Goal: Transaction & Acquisition: Purchase product/service

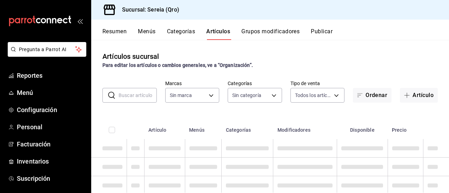
type input "e26cb55a-85e0-41b2-9155-b47575076aeb"
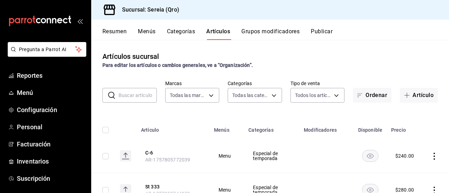
type input "2006e8ab-25de-46ac-9b12-e0f16751f5fe,60b8ec1b-19fc-44ab-b900-b31ad58b3909,f43c5…"
click at [42, 161] on span "Inventarios" at bounding box center [51, 161] width 68 height 9
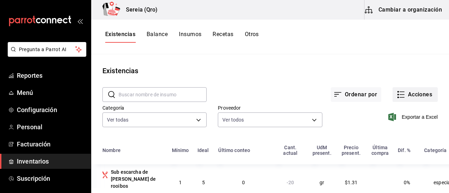
click at [399, 96] on icon "button" at bounding box center [401, 95] width 8 height 8
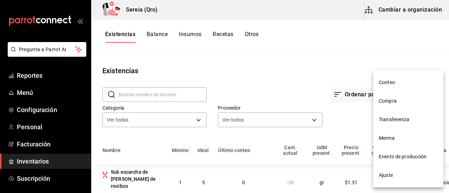
click at [388, 138] on span "Merma" at bounding box center [408, 138] width 59 height 7
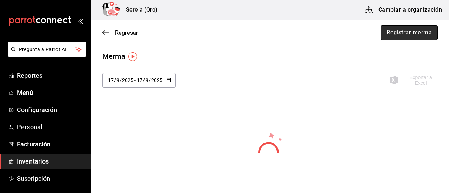
click at [396, 32] on button "Registrar merma" at bounding box center [409, 32] width 57 height 15
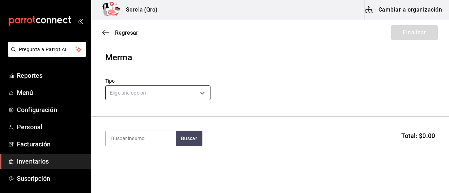
click at [204, 94] on body "Pregunta a Parrot AI Reportes Menú Configuración Personal Facturación Inventari…" at bounding box center [224, 77] width 449 height 154
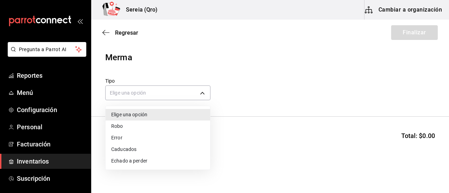
click at [128, 163] on li "Echado a perder" at bounding box center [158, 162] width 105 height 12
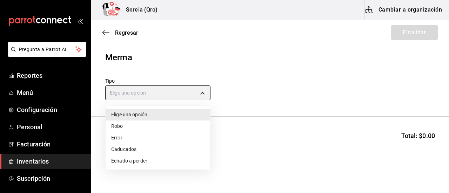
type input "SPOILED"
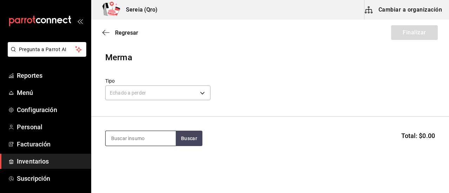
click at [126, 137] on input at bounding box center [141, 138] width 70 height 15
type input "camaron"
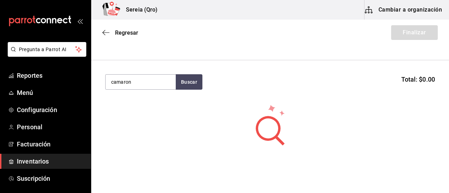
scroll to position [35, 0]
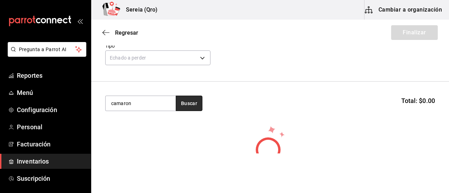
click at [189, 106] on button "Buscar" at bounding box center [189, 103] width 27 height 15
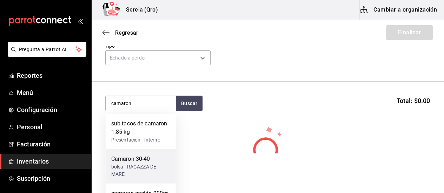
click at [135, 161] on div "Camaron 30-40" at bounding box center [140, 159] width 59 height 8
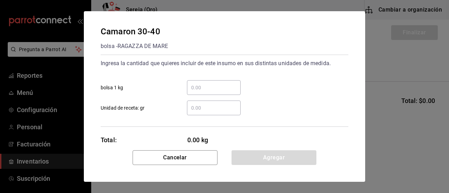
click at [195, 90] on input "​ bolsa 1 kg" at bounding box center [214, 88] width 54 height 8
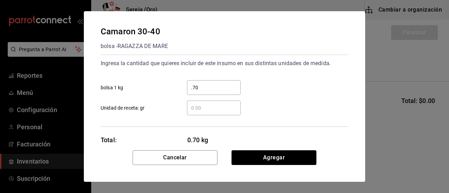
scroll to position [14, 0]
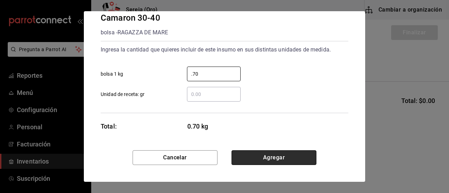
type input "0.70"
click at [275, 162] on button "Agregar" at bounding box center [274, 158] width 85 height 15
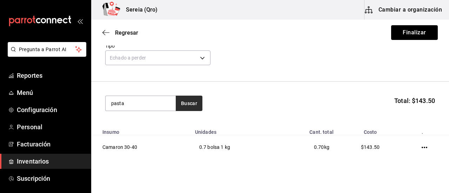
type input "pasta"
click at [187, 104] on button "Buscar" at bounding box center [189, 103] width 27 height 15
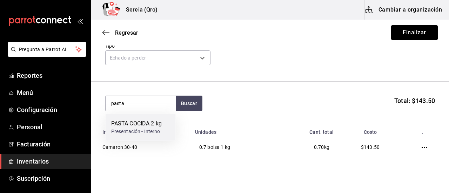
click at [135, 127] on div "PASTA COCIDA 2 kg" at bounding box center [136, 124] width 51 height 8
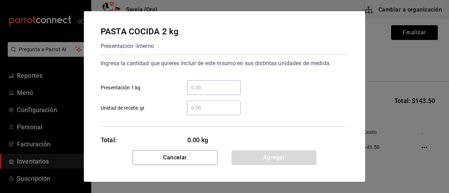
click at [207, 86] on input "​ Presentación 1 kg" at bounding box center [214, 88] width 54 height 8
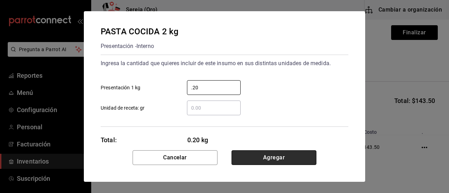
type input "0.20"
click at [270, 159] on button "Agregar" at bounding box center [274, 158] width 85 height 15
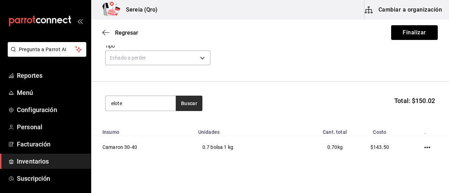
type input "elote"
click at [187, 105] on button "Buscar" at bounding box center [189, 103] width 27 height 15
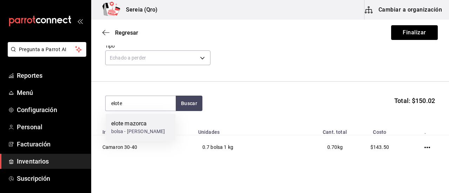
click at [130, 126] on div "elote mazorca" at bounding box center [138, 124] width 54 height 8
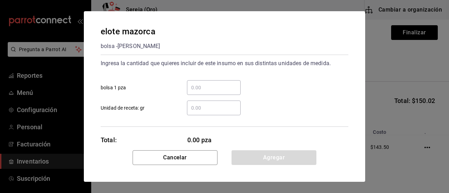
click at [193, 87] on input "​ bolsa 1 pza" at bounding box center [214, 88] width 54 height 8
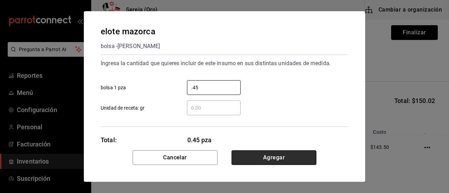
type input "0.45"
click at [279, 158] on button "Agregar" at bounding box center [274, 158] width 85 height 15
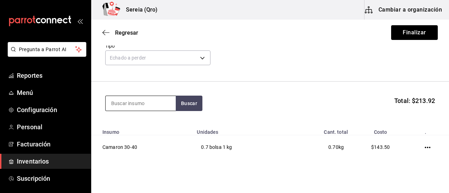
click at [122, 107] on input at bounding box center [141, 103] width 70 height 15
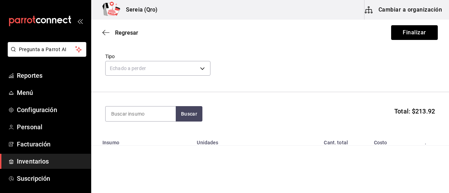
scroll to position [6, 0]
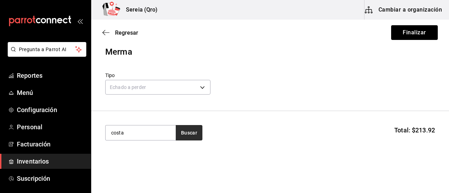
type input "costa"
click at [190, 135] on button "Buscar" at bounding box center [189, 132] width 27 height 15
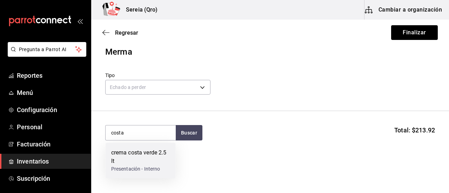
click at [136, 156] on div "crema costa verde 2.5 lt" at bounding box center [140, 157] width 59 height 17
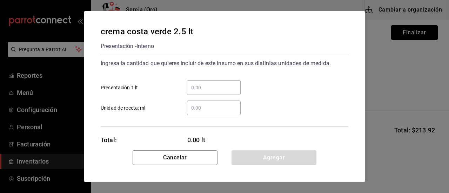
click at [198, 88] on input "​ Presentación 1 lt" at bounding box center [214, 88] width 54 height 8
type input "."
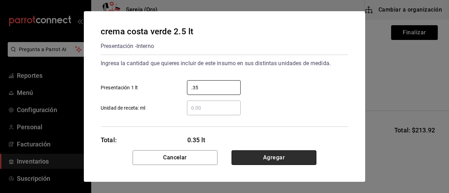
type input "0.35"
click at [283, 158] on button "Agregar" at bounding box center [274, 158] width 85 height 15
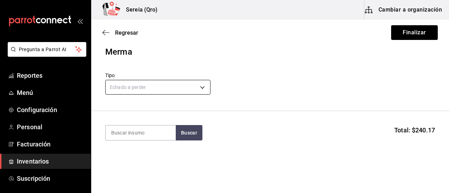
click at [124, 90] on body "Pregunta a Parrot AI Reportes Menú Configuración Personal Facturación Inventari…" at bounding box center [224, 77] width 449 height 154
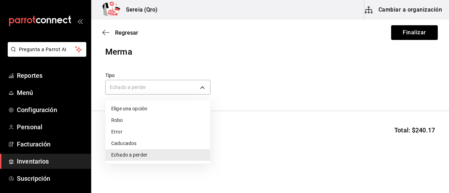
click at [246, 108] on div at bounding box center [224, 96] width 449 height 193
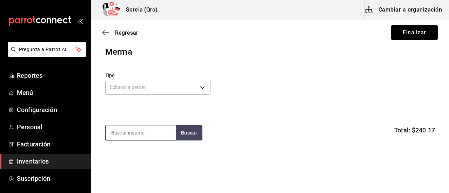
click at [131, 135] on input at bounding box center [141, 133] width 70 height 15
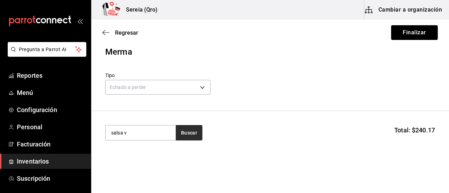
type input "salsa v"
click at [189, 132] on button "Buscar" at bounding box center [189, 132] width 27 height 15
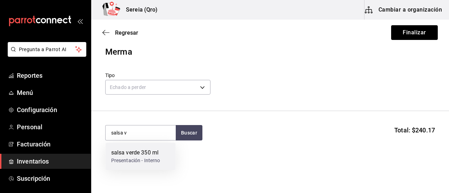
click at [135, 156] on div "salsa verde 350 ml" at bounding box center [135, 153] width 49 height 8
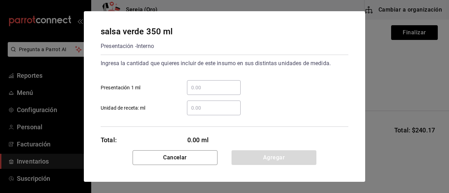
click at [200, 89] on input "​ Presentación 1 ml" at bounding box center [214, 88] width 54 height 8
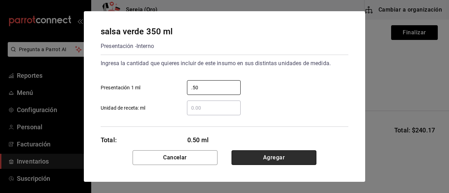
type input "0.50"
click at [284, 159] on button "Agregar" at bounding box center [274, 158] width 85 height 15
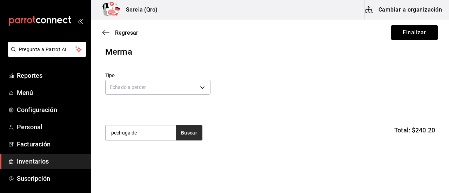
type input "pechuga de"
click at [187, 134] on button "Buscar" at bounding box center [189, 132] width 27 height 15
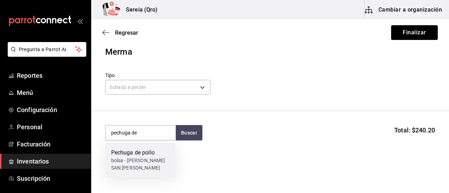
click at [130, 155] on div "Pechuga de pollo" at bounding box center [140, 153] width 59 height 8
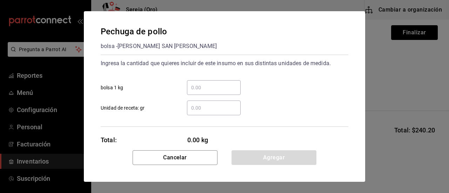
click at [201, 89] on input "​ bolsa 1 kg" at bounding box center [214, 88] width 54 height 8
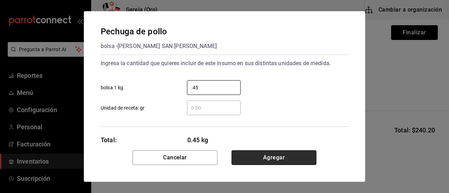
type input "0.45"
click at [265, 158] on button "Agregar" at bounding box center [274, 158] width 85 height 15
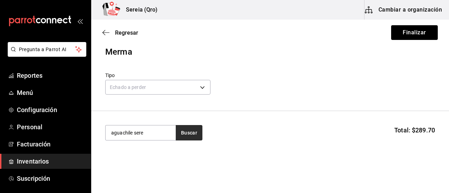
type input "aguachile sere"
click at [197, 131] on button "Buscar" at bounding box center [189, 132] width 27 height 15
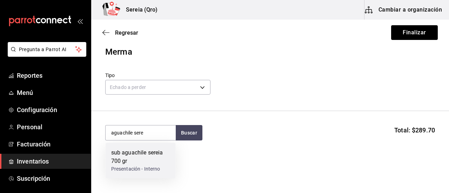
click at [133, 150] on div "sub aguachile sereia 700 gr" at bounding box center [140, 157] width 59 height 17
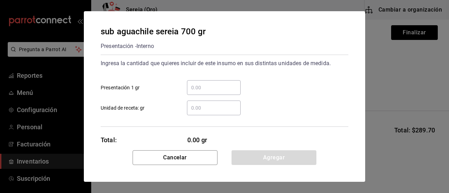
click at [196, 87] on input "​ Presentación 1 gr" at bounding box center [214, 88] width 54 height 8
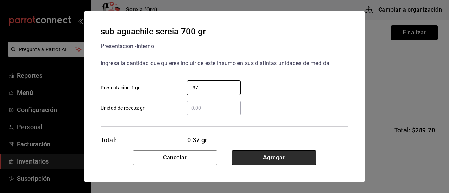
type input "0.37"
click at [281, 156] on button "Agregar" at bounding box center [274, 158] width 85 height 15
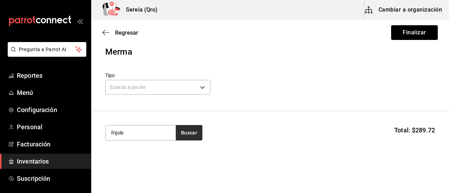
type input "frijole"
click at [188, 135] on button "Buscar" at bounding box center [189, 132] width 27 height 15
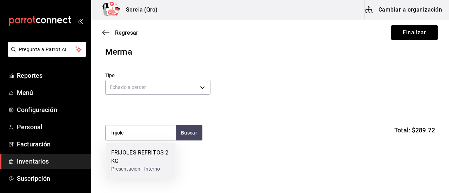
click at [128, 153] on div "FRIJOLES REFRITOS 2 KG" at bounding box center [140, 157] width 59 height 17
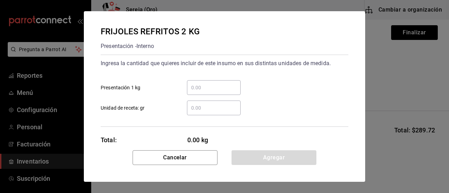
click at [195, 91] on input "​ Presentación 1 kg" at bounding box center [214, 88] width 54 height 8
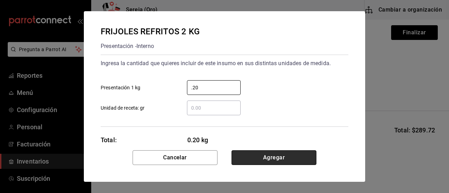
type input "0.20"
click at [278, 160] on button "Agregar" at bounding box center [274, 158] width 85 height 15
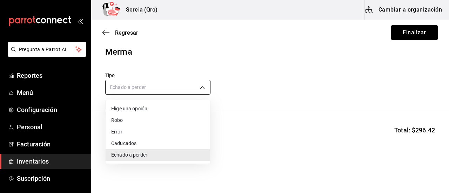
click at [148, 87] on body "Pregunta a Parrot AI Reportes Menú Configuración Personal Facturación Inventari…" at bounding box center [224, 77] width 449 height 154
click at [243, 99] on div at bounding box center [224, 96] width 449 height 193
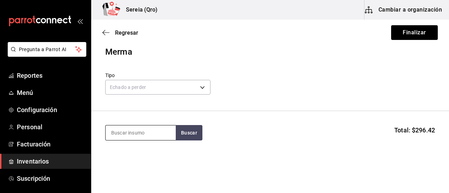
click at [142, 136] on input at bounding box center [141, 133] width 70 height 15
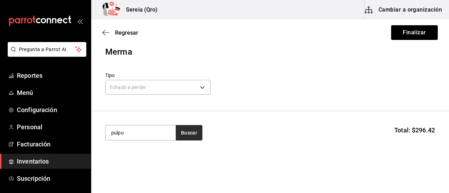
type input "pulpo"
click at [196, 131] on button "Buscar" at bounding box center [189, 132] width 27 height 15
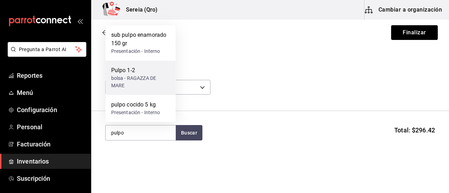
click at [125, 75] on div "bolsa - RAGAZZA DE MARE" at bounding box center [140, 82] width 59 height 15
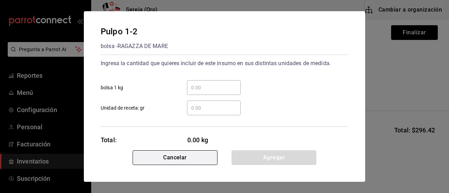
click at [198, 157] on button "Cancelar" at bounding box center [175, 158] width 85 height 15
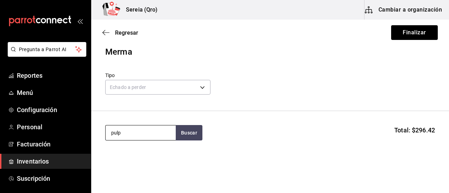
type input "pulpo"
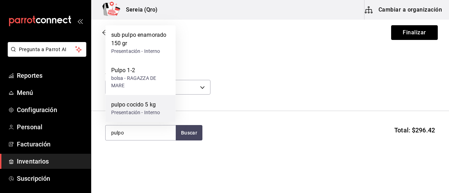
click at [131, 106] on div "pulpo cocido 5 kg" at bounding box center [135, 105] width 49 height 8
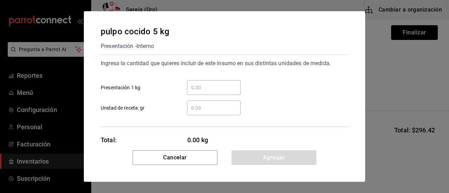
click at [198, 88] on input "​ Presentación 1 kg" at bounding box center [214, 88] width 54 height 8
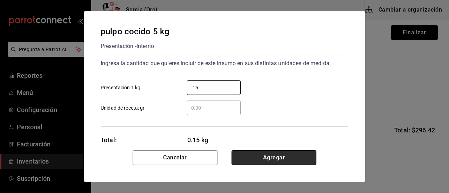
type input "0.15"
click at [276, 158] on button "Agregar" at bounding box center [274, 158] width 85 height 15
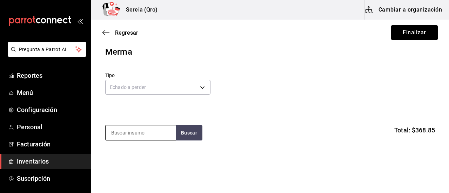
click at [124, 139] on input at bounding box center [141, 133] width 70 height 15
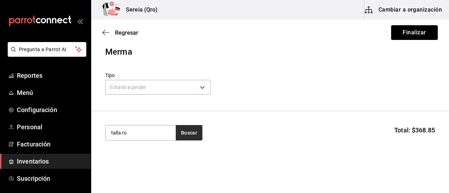
type input "talla ro"
click at [185, 135] on button "Buscar" at bounding box center [189, 132] width 27 height 15
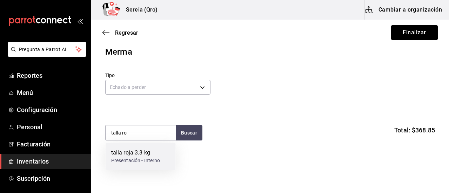
click at [133, 156] on div "talla roja 3.3 kg" at bounding box center [135, 153] width 49 height 8
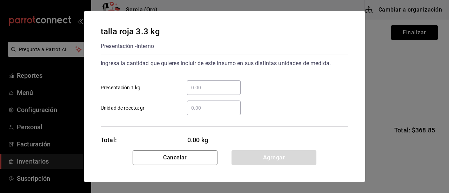
click at [198, 86] on input "​ Presentación 1 kg" at bounding box center [214, 88] width 54 height 8
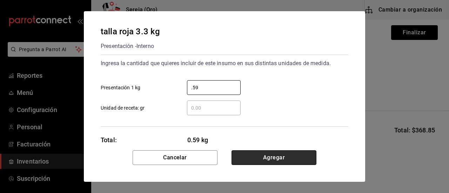
type input "0.59"
click at [270, 160] on button "Agregar" at bounding box center [274, 158] width 85 height 15
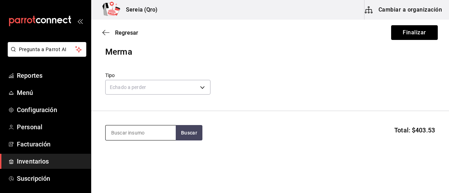
click at [134, 134] on input at bounding box center [141, 133] width 70 height 15
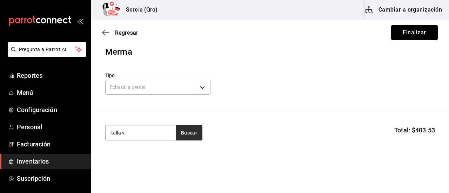
type input "talla v"
click at [183, 135] on button "Buscar" at bounding box center [189, 132] width 27 height 15
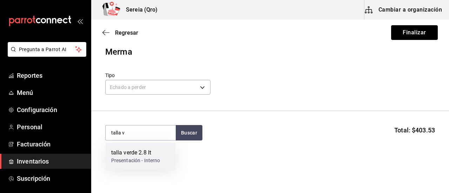
click at [132, 153] on div "talla verde 2.8 lt" at bounding box center [135, 153] width 49 height 8
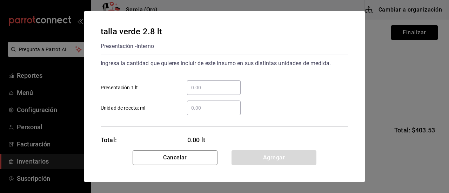
click at [198, 88] on input "​ Presentación 1 lt" at bounding box center [214, 88] width 54 height 8
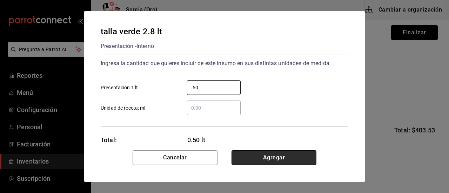
type input "0.50"
click at [261, 160] on button "Agregar" at bounding box center [274, 158] width 85 height 15
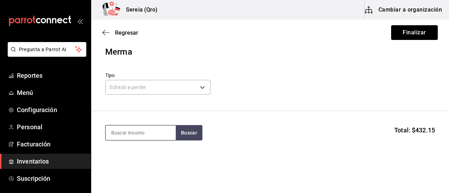
click at [128, 135] on input at bounding box center [141, 133] width 70 height 15
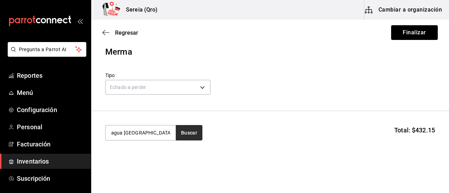
type input "agua [GEOGRAPHIC_DATA]"
click at [187, 135] on button "Buscar" at bounding box center [189, 132] width 27 height 15
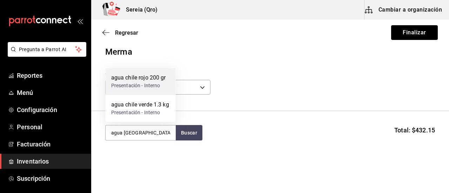
click at [135, 80] on div "agua chile rojo 200 gr" at bounding box center [138, 78] width 55 height 8
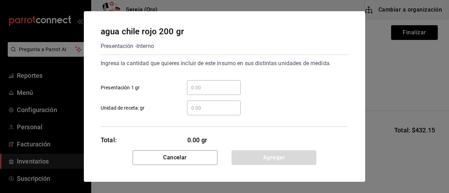
click at [197, 86] on input "​ Presentación 1 gr" at bounding box center [214, 88] width 54 height 8
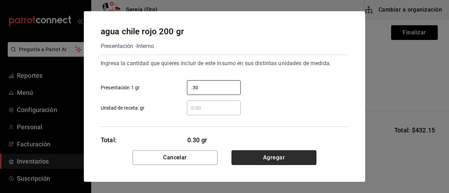
type input "0.30"
click at [260, 162] on button "Agregar" at bounding box center [274, 158] width 85 height 15
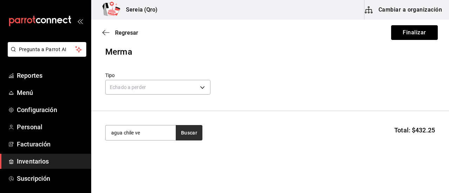
type input "agua chile ve"
click at [185, 135] on button "Buscar" at bounding box center [189, 132] width 27 height 15
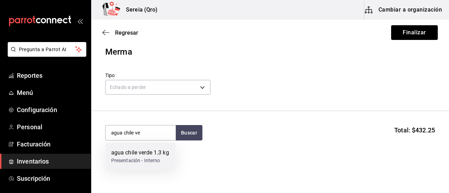
click at [145, 154] on div "agua chile verde 1.3 kg" at bounding box center [140, 153] width 58 height 8
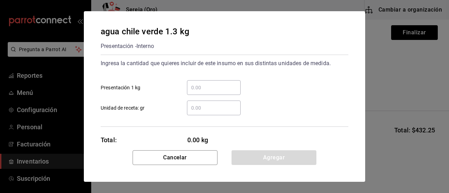
click at [193, 88] on input "​ Presentación 1 kg" at bounding box center [214, 88] width 54 height 8
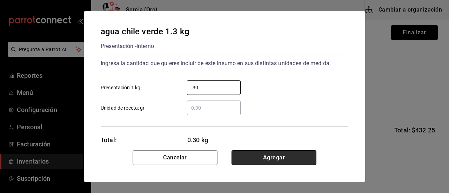
type input "0.30"
click at [270, 160] on button "Agregar" at bounding box center [274, 158] width 85 height 15
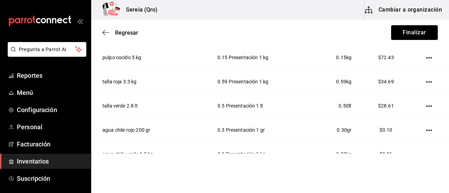
scroll to position [352, 0]
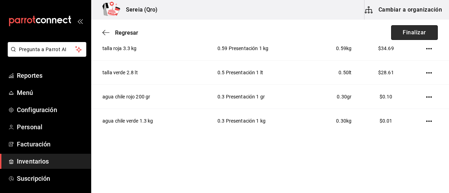
click at [391, 37] on button "Finalizar" at bounding box center [414, 32] width 47 height 15
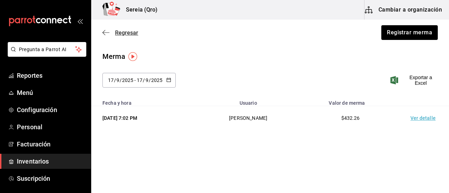
click at [106, 31] on icon "button" at bounding box center [106, 32] width 7 height 6
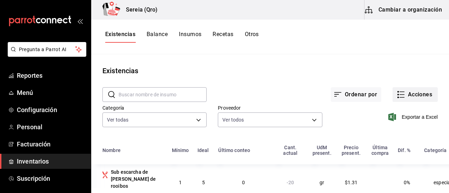
click at [400, 95] on icon "button" at bounding box center [402, 95] width 5 height 0
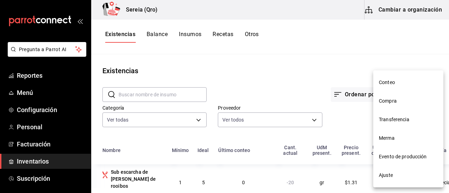
click at [396, 101] on span "Compra" at bounding box center [408, 101] width 59 height 7
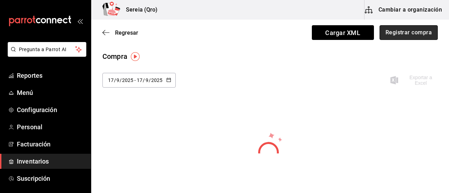
click at [411, 34] on button "Registrar compra" at bounding box center [409, 32] width 58 height 15
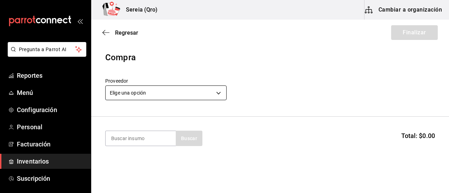
click at [223, 94] on body "Pregunta a Parrot AI Reportes Menú Configuración Personal Facturación Inventari…" at bounding box center [224, 77] width 449 height 154
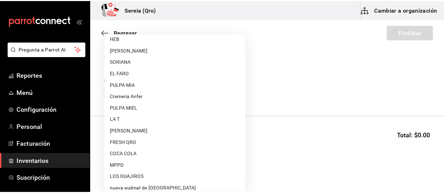
scroll to position [211, 0]
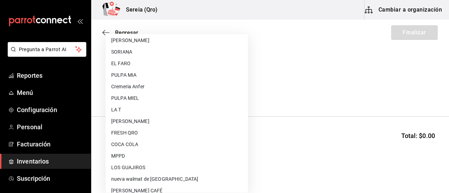
click at [131, 145] on li "COCA COLA" at bounding box center [177, 145] width 143 height 12
type input "c54a9c4f-54d8-4b20-ad6a-bafd13ddbd6b"
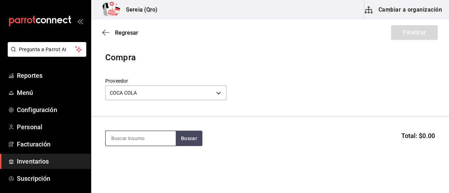
click at [143, 136] on input at bounding box center [141, 138] width 70 height 15
type input "coca cola"
click at [196, 143] on button "Buscar" at bounding box center [189, 138] width 27 height 15
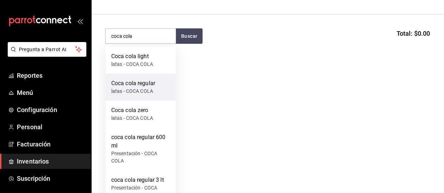
scroll to position [105, 0]
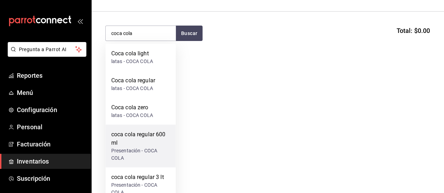
click at [134, 134] on div "coca cola regular 600 ml" at bounding box center [140, 139] width 59 height 17
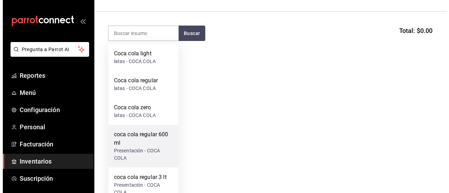
scroll to position [0, 0]
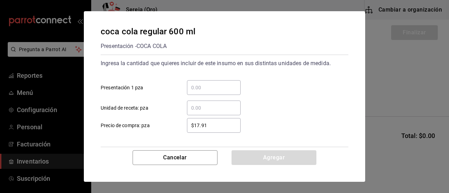
click at [200, 91] on input "​ Presentación 1 pza" at bounding box center [214, 88] width 54 height 8
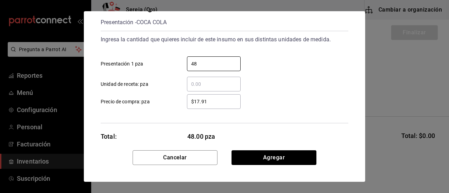
scroll to position [34, 0]
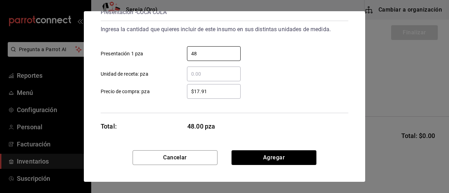
type input "48"
click at [265, 155] on button "Agregar" at bounding box center [274, 158] width 85 height 15
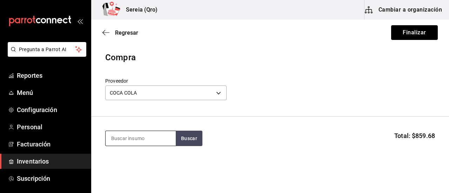
click at [143, 140] on input at bounding box center [141, 138] width 70 height 15
type input "coca col"
click at [196, 141] on button "Buscar" at bounding box center [189, 138] width 27 height 15
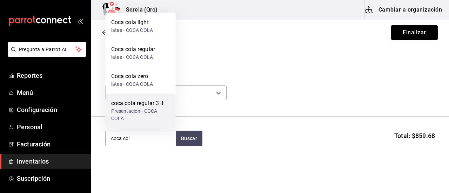
click at [135, 106] on div "coca cola regular 3 lt" at bounding box center [140, 103] width 59 height 8
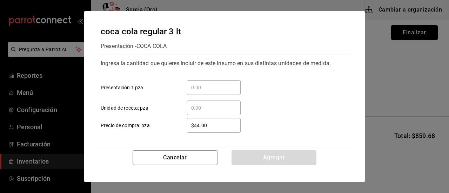
click at [193, 88] on input "​ Presentación 1 pza" at bounding box center [214, 88] width 54 height 8
click at [191, 87] on input "​ Presentación 1 pza" at bounding box center [214, 88] width 54 height 8
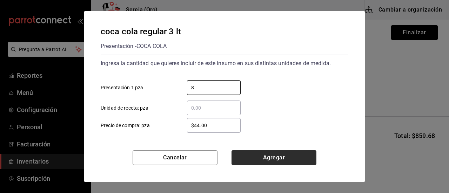
type input "8"
click at [263, 163] on button "Agregar" at bounding box center [274, 158] width 85 height 15
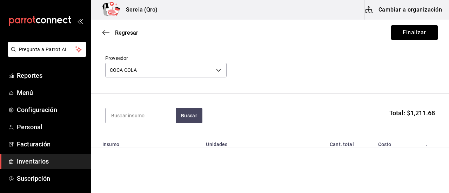
scroll to position [17, 0]
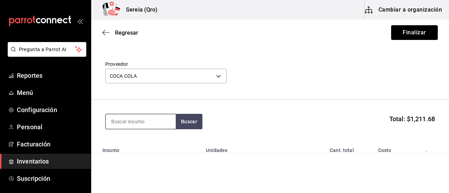
click at [138, 126] on input at bounding box center [141, 121] width 70 height 15
type input "coca col"
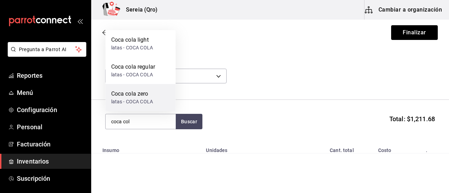
click at [126, 94] on div "Coca cola zero" at bounding box center [132, 94] width 42 height 8
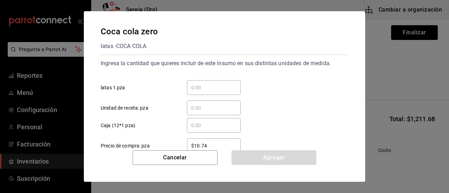
click at [197, 86] on input "​ latas 1 pza" at bounding box center [214, 88] width 54 height 8
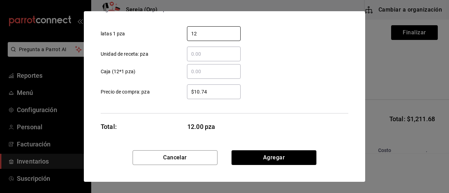
scroll to position [54, 0]
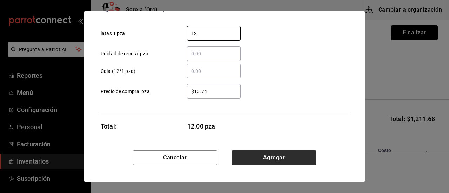
type input "12"
click at [259, 156] on button "Agregar" at bounding box center [274, 158] width 85 height 15
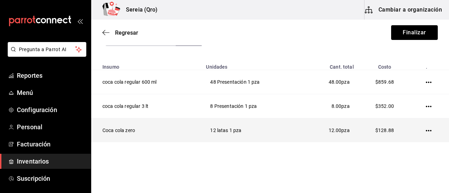
scroll to position [111, 0]
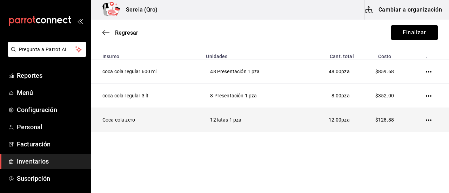
click at [426, 119] on icon "button" at bounding box center [429, 121] width 6 height 6
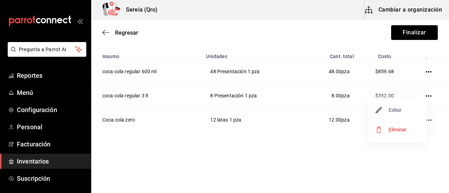
click at [389, 110] on span "Editar" at bounding box center [389, 110] width 26 height 8
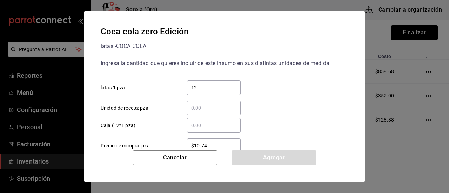
drag, startPoint x: 205, startPoint y: 91, endPoint x: 188, endPoint y: 91, distance: 17.2
click at [188, 91] on input "12" at bounding box center [214, 88] width 54 height 8
click at [195, 130] on input "​ Caja (12*1 pza)" at bounding box center [214, 125] width 54 height 8
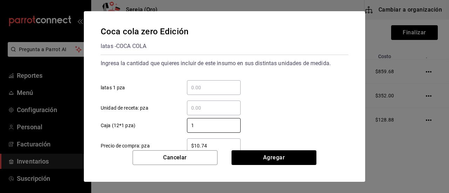
type input "1"
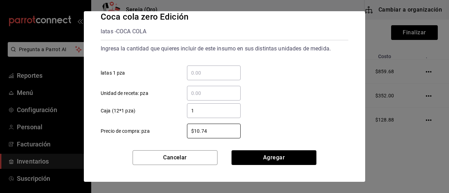
scroll to position [17, 0]
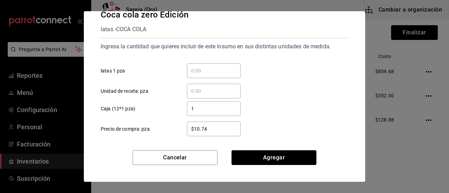
drag, startPoint x: 209, startPoint y: 146, endPoint x: 196, endPoint y: 131, distance: 20.2
click at [196, 131] on input "$10.74" at bounding box center [214, 129] width 54 height 8
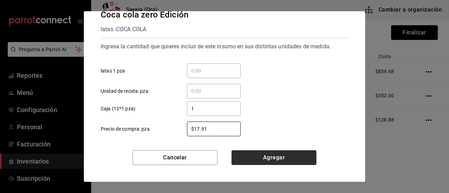
type input "$17.91"
click at [263, 156] on button "Agregar" at bounding box center [274, 158] width 85 height 15
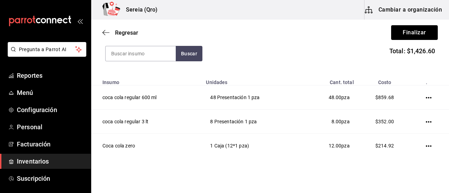
scroll to position [76, 0]
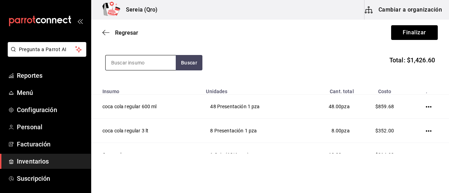
click at [158, 64] on input at bounding box center [141, 62] width 70 height 15
type input "coca cola l"
click at [191, 60] on button "Buscar" at bounding box center [189, 62] width 27 height 15
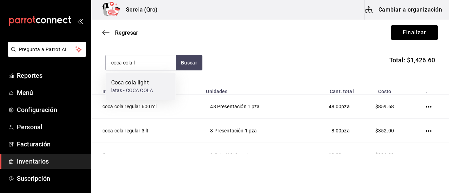
click at [132, 89] on div "latas - COCA COLA" at bounding box center [132, 90] width 42 height 7
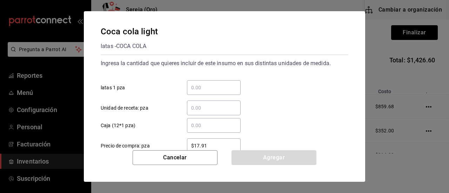
click at [202, 91] on input "​ latas 1 pza" at bounding box center [214, 88] width 54 height 8
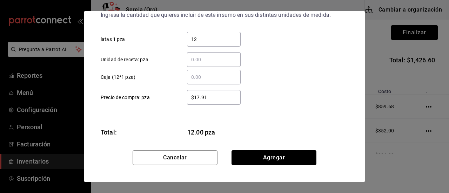
scroll to position [54, 0]
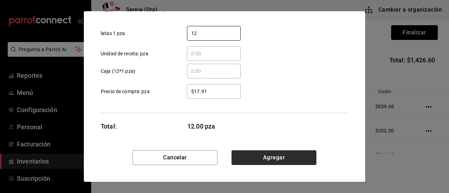
type input "12"
click at [286, 161] on button "Agregar" at bounding box center [274, 158] width 85 height 15
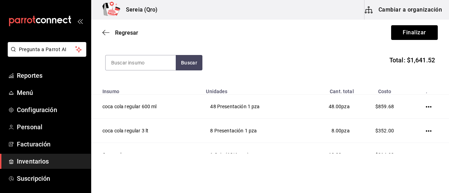
scroll to position [135, 0]
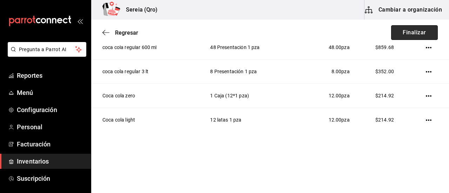
click at [409, 33] on button "Finalizar" at bounding box center [414, 32] width 47 height 15
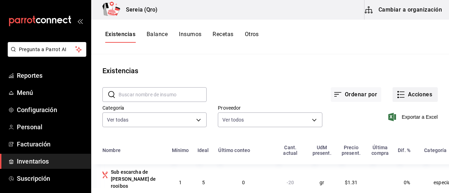
click at [397, 97] on icon "button" at bounding box center [401, 95] width 8 height 8
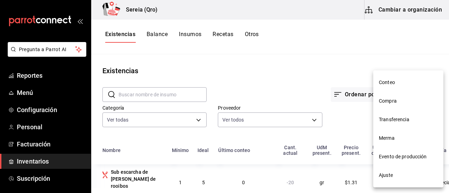
click at [390, 100] on span "Compra" at bounding box center [408, 101] width 59 height 7
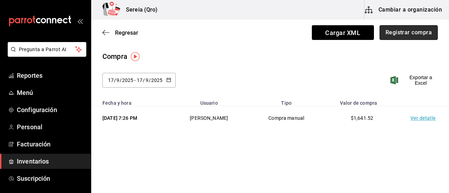
click at [418, 32] on button "Registrar compra" at bounding box center [409, 32] width 58 height 15
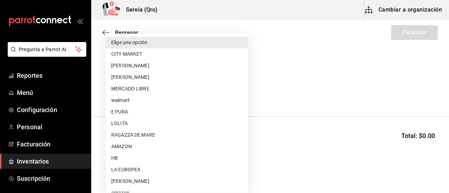
click at [221, 92] on body "Pregunta a Parrot AI Reportes Menú Configuración Personal Facturación Inventari…" at bounding box center [224, 77] width 449 height 154
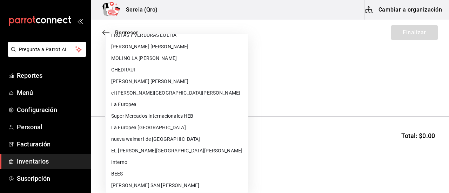
scroll to position [391, 0]
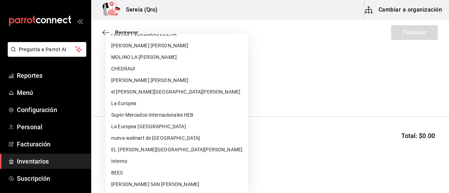
click at [150, 184] on li "[PERSON_NAME] SAN [PERSON_NAME]" at bounding box center [177, 185] width 143 height 12
type input "1c960016-e686-4abd-9451-875d6dfbe43c"
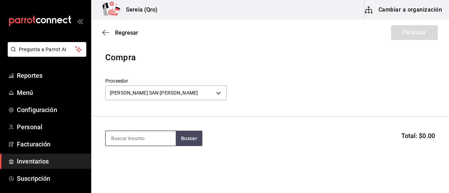
click at [152, 143] on input at bounding box center [141, 138] width 70 height 15
click at [123, 139] on input "pechiga de" at bounding box center [141, 138] width 70 height 15
type input "pechuga de"
click at [199, 139] on button "Buscar" at bounding box center [189, 138] width 27 height 15
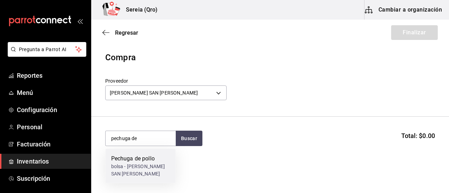
click at [141, 159] on div "Pechuga de pollo" at bounding box center [140, 159] width 59 height 8
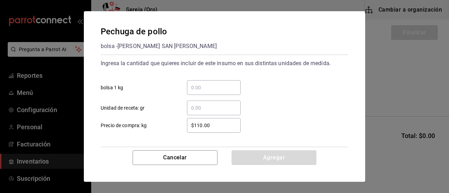
click at [200, 89] on input "​ bolsa 1 kg" at bounding box center [214, 88] width 54 height 8
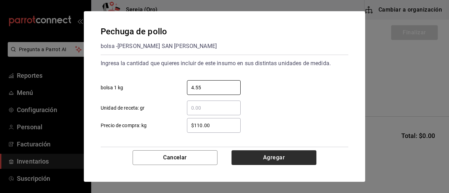
type input "4.55"
click at [269, 158] on button "Agregar" at bounding box center [274, 158] width 85 height 15
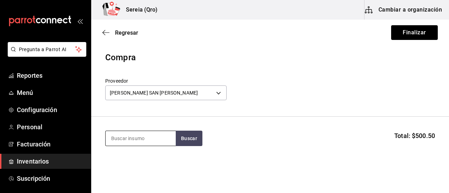
click at [156, 141] on input at bounding box center [141, 138] width 70 height 15
type input "t bone"
click at [197, 143] on button "Buscar" at bounding box center [189, 138] width 27 height 15
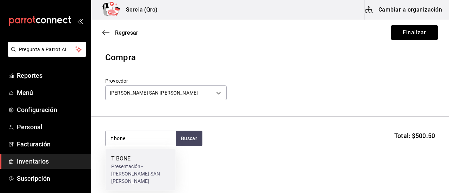
click at [131, 159] on div "T BONE" at bounding box center [140, 159] width 59 height 8
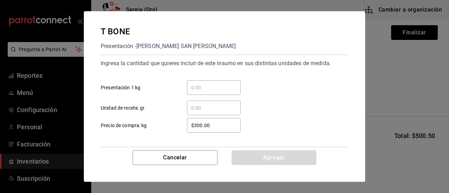
click at [196, 90] on input "​ Presentación 1 kg" at bounding box center [214, 88] width 54 height 8
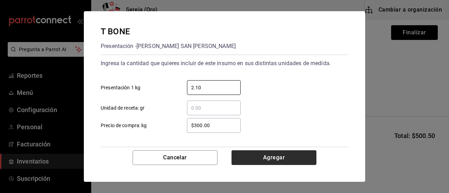
type input "2.10"
click at [277, 156] on button "Agregar" at bounding box center [274, 158] width 85 height 15
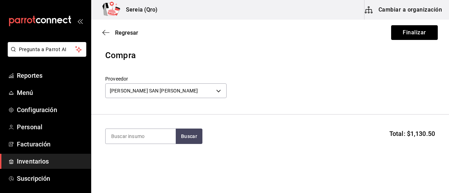
scroll to position [0, 0]
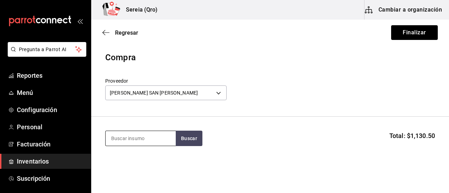
click at [135, 141] on input at bounding box center [141, 138] width 70 height 15
type input "rib"
click at [195, 142] on button "Buscar" at bounding box center [189, 138] width 27 height 15
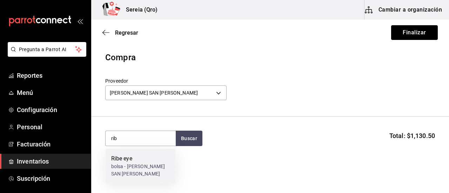
click at [123, 159] on div "Ribe eye" at bounding box center [140, 159] width 59 height 8
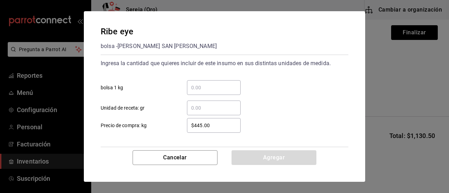
click at [194, 90] on input "​ bolsa 1 kg" at bounding box center [214, 88] width 54 height 8
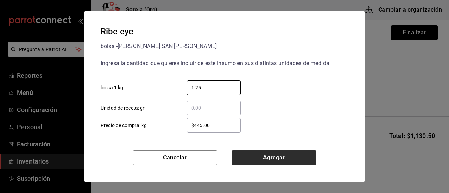
type input "1.25"
click at [265, 161] on button "Agregar" at bounding box center [274, 158] width 85 height 15
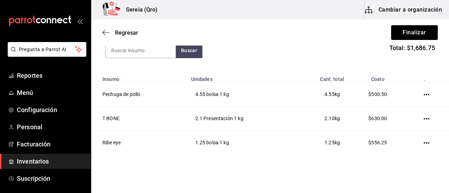
scroll to position [111, 0]
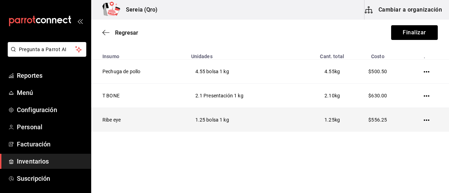
click at [424, 121] on icon "button" at bounding box center [427, 121] width 6 height 6
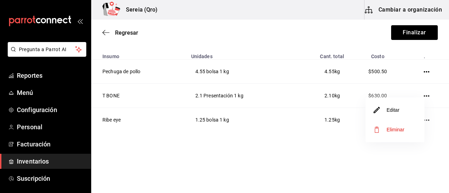
click at [388, 116] on li "Editar" at bounding box center [395, 110] width 59 height 20
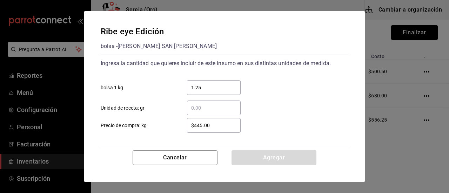
click at [202, 126] on input "$445.00" at bounding box center [214, 125] width 54 height 8
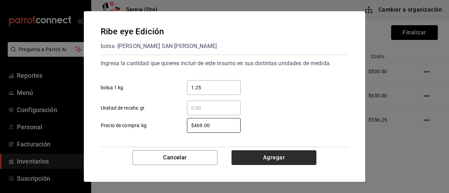
type input "$469.00"
click at [274, 155] on button "Agregar" at bounding box center [274, 158] width 85 height 15
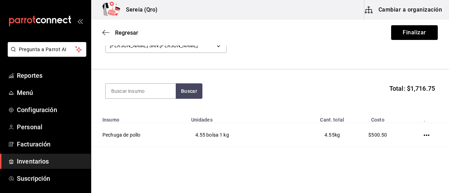
scroll to position [41, 0]
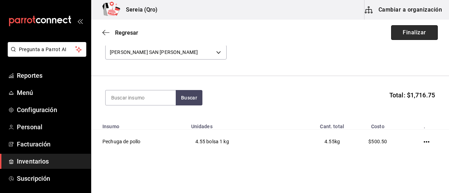
click at [413, 34] on button "Finalizar" at bounding box center [414, 32] width 47 height 15
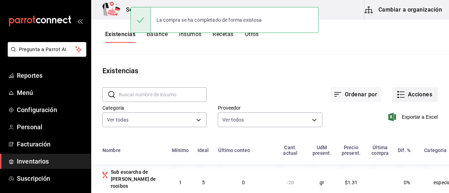
click at [397, 95] on icon "button" at bounding box center [401, 95] width 8 height 8
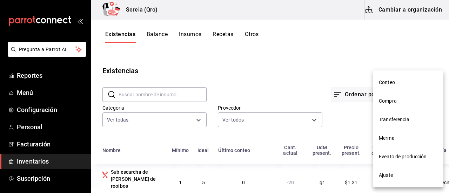
click at [392, 101] on span "Compra" at bounding box center [408, 101] width 59 height 7
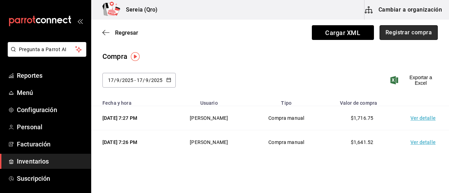
click at [401, 33] on button "Registrar compra" at bounding box center [409, 32] width 58 height 15
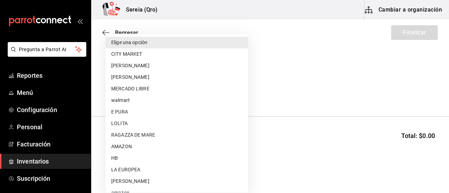
click at [220, 93] on body "Pregunta a Parrot AI Reportes Menú Configuración Personal Facturación Inventari…" at bounding box center [224, 77] width 449 height 154
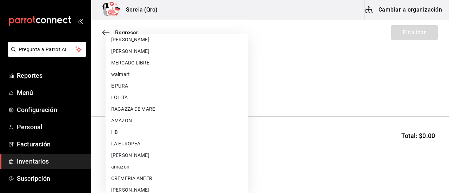
scroll to position [35, 0]
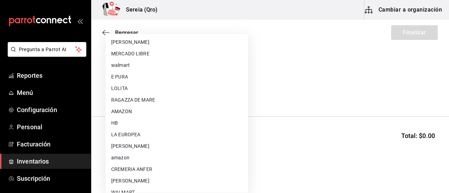
click at [136, 144] on li "[PERSON_NAME]" at bounding box center [177, 147] width 143 height 12
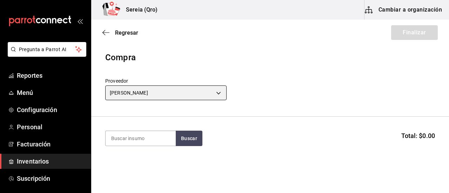
type input "bacd41a0-ae29-4eb1-8bd2-51cfa52d2401"
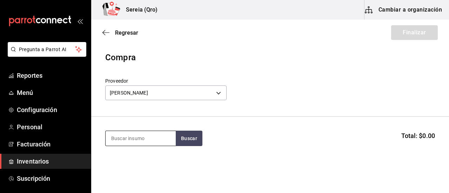
click at [131, 141] on input at bounding box center [141, 138] width 70 height 15
type input "agua"
click at [184, 139] on button "Buscar" at bounding box center [189, 138] width 27 height 15
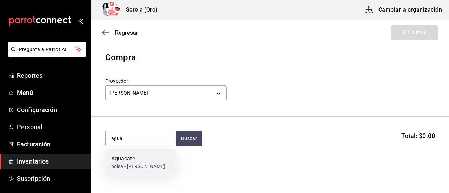
click at [121, 158] on div "Aguacate" at bounding box center [138, 159] width 54 height 8
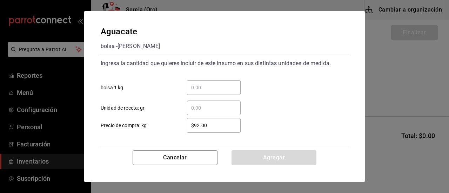
click at [199, 87] on input "​ bolsa 1 kg" at bounding box center [214, 88] width 54 height 8
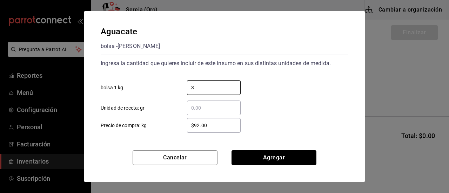
type input "3"
drag, startPoint x: 203, startPoint y: 125, endPoint x: 192, endPoint y: 126, distance: 11.3
click at [192, 126] on input "$92.00" at bounding box center [214, 125] width 54 height 8
drag, startPoint x: 207, startPoint y: 125, endPoint x: 181, endPoint y: 125, distance: 26.0
click at [181, 125] on div "$92.00 ​" at bounding box center [208, 125] width 65 height 15
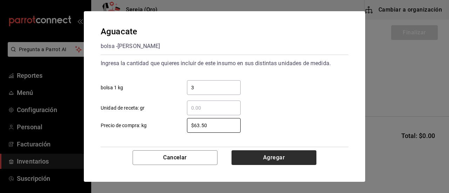
type input "$63.50"
click at [271, 157] on button "Agregar" at bounding box center [274, 158] width 85 height 15
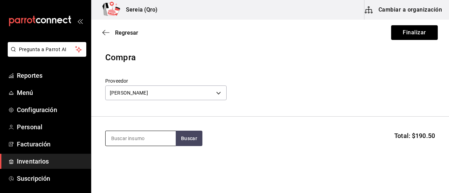
click at [140, 142] on input at bounding box center [141, 138] width 70 height 15
type input "cebolla c"
click at [185, 138] on button "Buscar" at bounding box center [189, 138] width 27 height 15
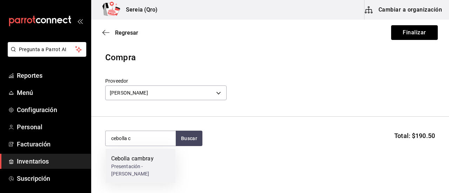
click at [147, 161] on div "Cebolla cambray" at bounding box center [140, 159] width 59 height 8
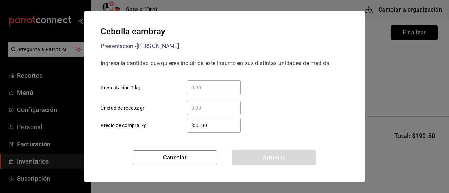
click at [198, 89] on input "​ Presentación 1 kg" at bounding box center [214, 88] width 54 height 8
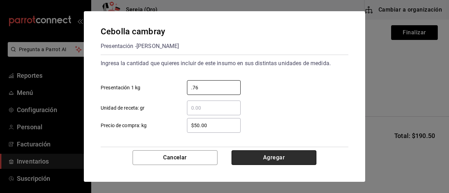
type input "0.76"
click at [270, 160] on button "Agregar" at bounding box center [274, 158] width 85 height 15
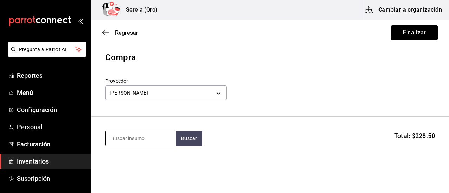
click at [137, 141] on input at bounding box center [141, 138] width 70 height 15
type input "chile cal"
click at [189, 142] on button "Buscar" at bounding box center [189, 138] width 27 height 15
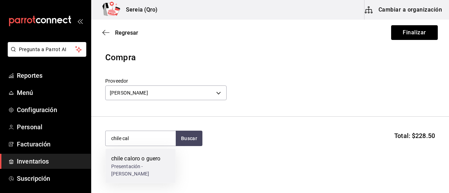
click at [136, 159] on div "chile caloro o guero" at bounding box center [140, 159] width 59 height 8
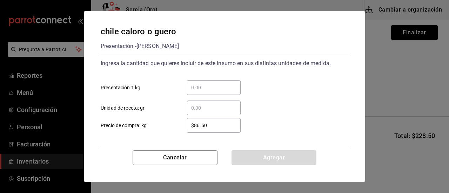
click at [201, 90] on input "​ Presentación 1 kg" at bounding box center [214, 88] width 54 height 8
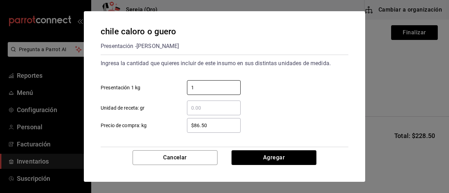
type input "1"
click at [204, 127] on input "$86.50" at bounding box center [214, 125] width 54 height 8
drag, startPoint x: 207, startPoint y: 127, endPoint x: 187, endPoint y: 127, distance: 20.7
click at [187, 127] on div "$86.50 ​" at bounding box center [208, 125] width 65 height 15
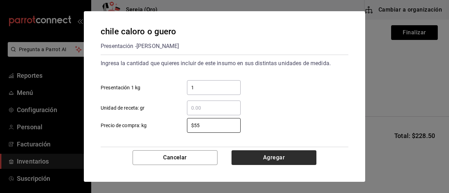
type input "$55"
click at [265, 160] on button "Agregar" at bounding box center [274, 158] width 85 height 15
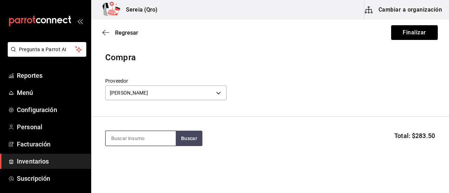
click at [138, 137] on input at bounding box center [141, 138] width 70 height 15
type input "chile jala"
click at [190, 137] on button "Buscar" at bounding box center [189, 138] width 27 height 15
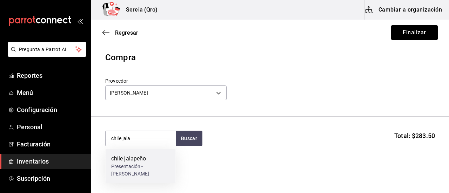
click at [134, 160] on div "chile jalapeño" at bounding box center [140, 159] width 59 height 8
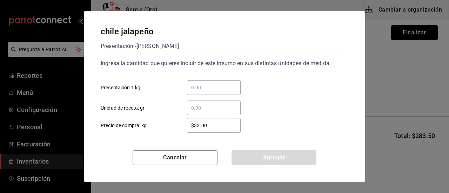
click at [197, 89] on input "​ Presentación 1 kg" at bounding box center [214, 88] width 54 height 8
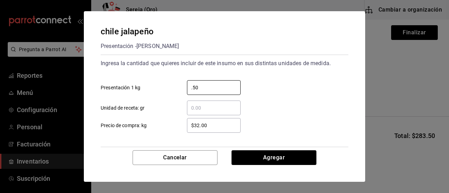
type input "0.50"
click at [204, 125] on input "$32.00" at bounding box center [214, 125] width 54 height 8
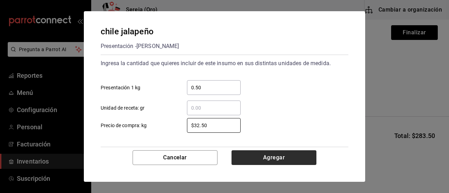
type input "$32.50"
click at [270, 160] on button "Agregar" at bounding box center [274, 158] width 85 height 15
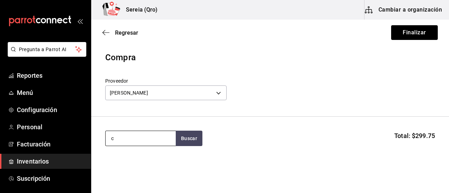
click at [119, 140] on input "c" at bounding box center [141, 138] width 70 height 15
type input "cilant"
click at [193, 141] on button "Buscar" at bounding box center [189, 138] width 27 height 15
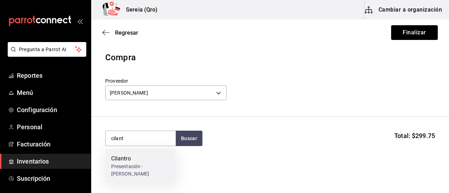
click at [126, 158] on div "Cilantro" at bounding box center [140, 159] width 59 height 8
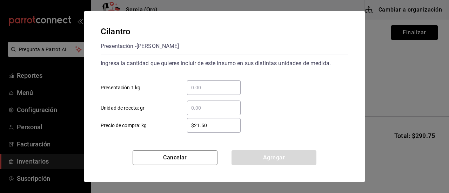
click at [195, 89] on input "​ Presentación 1 kg" at bounding box center [214, 88] width 54 height 8
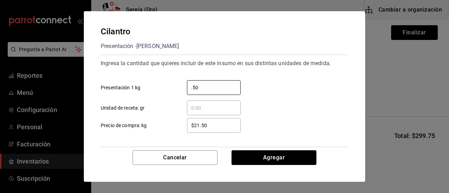
type input "0.50"
drag, startPoint x: 206, startPoint y: 125, endPoint x: 195, endPoint y: 127, distance: 11.4
click at [195, 127] on input "$21.50" at bounding box center [214, 125] width 54 height 8
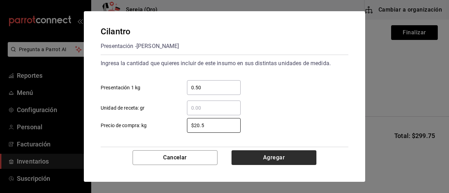
type input "$20.5"
click at [262, 163] on button "Agregar" at bounding box center [274, 158] width 85 height 15
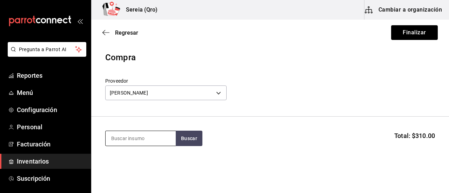
click at [149, 141] on input at bounding box center [141, 138] width 70 height 15
type input "jitomate c"
click at [179, 144] on button "Buscar" at bounding box center [189, 138] width 27 height 15
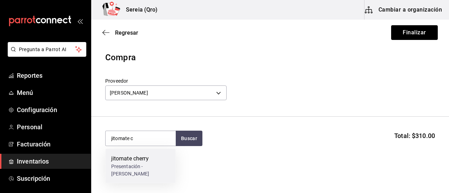
click at [140, 158] on div "jitomate cherry" at bounding box center [140, 159] width 59 height 8
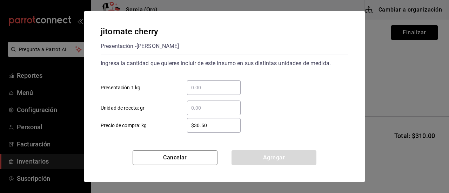
click at [193, 87] on input "​ Presentación 1 kg" at bounding box center [214, 88] width 54 height 8
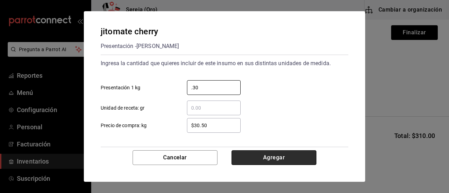
type input "0.30"
click at [258, 159] on button "Agregar" at bounding box center [274, 158] width 85 height 15
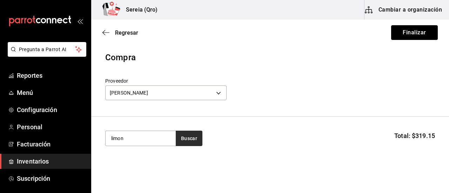
type input "limon"
click at [183, 138] on button "Buscar" at bounding box center [189, 138] width 27 height 15
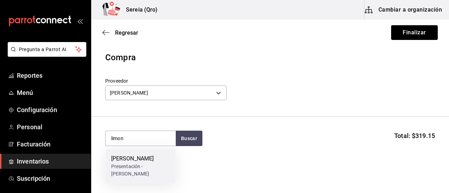
click at [119, 158] on div "[PERSON_NAME]" at bounding box center [140, 159] width 59 height 8
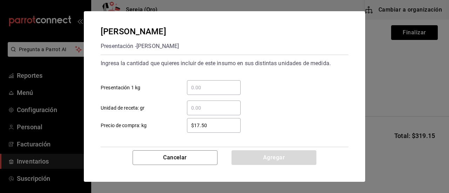
click at [196, 86] on input "​ Presentación 1 kg" at bounding box center [214, 88] width 54 height 8
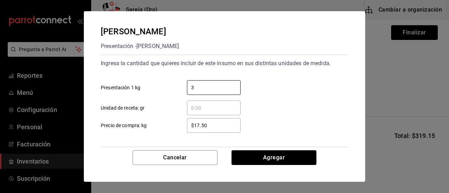
type input "3"
click at [201, 126] on input "$17.50" at bounding box center [214, 125] width 54 height 8
drag, startPoint x: 211, startPoint y: 124, endPoint x: 188, endPoint y: 125, distance: 22.5
click at [188, 125] on input "$17.50" at bounding box center [214, 125] width 54 height 8
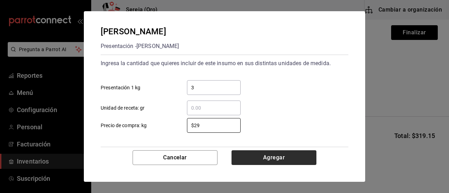
type input "$29"
click at [271, 156] on button "Agregar" at bounding box center [274, 158] width 85 height 15
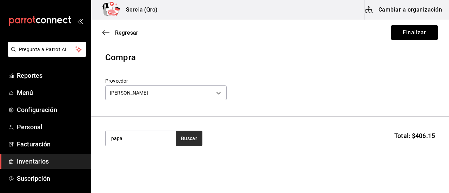
type input "papa"
click at [189, 143] on button "Buscar" at bounding box center [189, 138] width 27 height 15
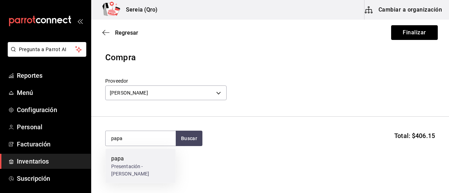
click at [124, 160] on div "papa" at bounding box center [140, 159] width 59 height 8
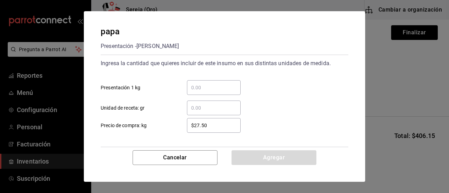
click at [193, 85] on input "​ Presentación 1 kg" at bounding box center [214, 88] width 54 height 8
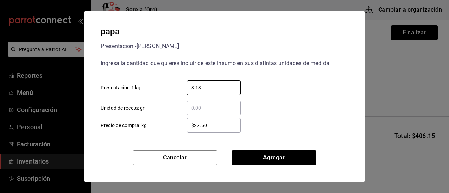
type input "3.13"
drag, startPoint x: 209, startPoint y: 124, endPoint x: 187, endPoint y: 127, distance: 22.7
click at [187, 127] on div "$27.50 ​" at bounding box center [208, 125] width 65 height 15
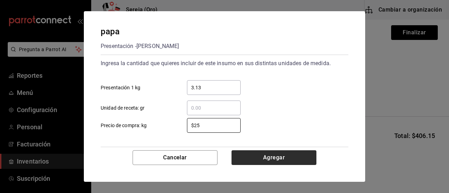
type input "$25"
click at [272, 162] on button "Agregar" at bounding box center [274, 158] width 85 height 15
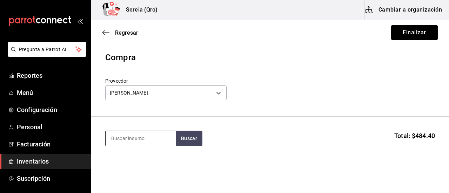
click at [130, 143] on input at bounding box center [141, 138] width 70 height 15
type input "piñ"
click at [192, 141] on button "Buscar" at bounding box center [189, 138] width 27 height 15
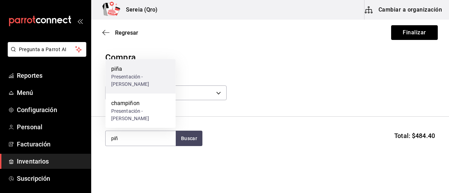
click at [117, 74] on div "Presentación - [PERSON_NAME]" at bounding box center [140, 80] width 59 height 15
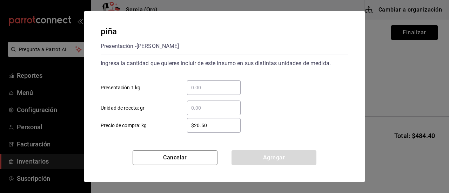
click at [197, 87] on input "​ Presentación 1 kg" at bounding box center [214, 88] width 54 height 8
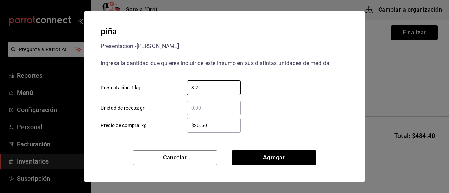
type input "3.2"
drag, startPoint x: 208, startPoint y: 127, endPoint x: 183, endPoint y: 126, distance: 25.7
click at [183, 126] on div "$20.50 ​" at bounding box center [208, 125] width 65 height 15
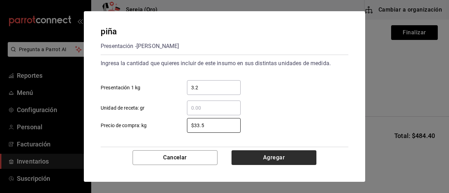
type input "$33.5"
click at [265, 159] on button "Agregar" at bounding box center [274, 158] width 85 height 15
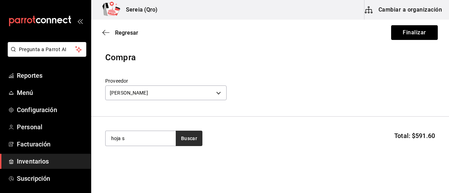
type input "hoja s"
click at [197, 143] on button "Buscar" at bounding box center [189, 138] width 27 height 15
click at [196, 143] on button "Buscar" at bounding box center [189, 138] width 27 height 15
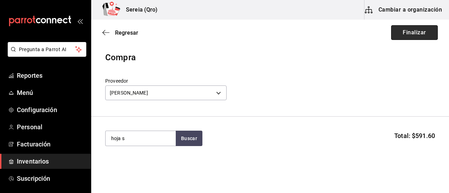
click at [402, 35] on button "Finalizar" at bounding box center [414, 32] width 47 height 15
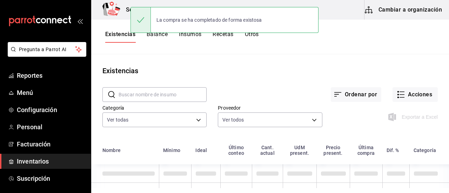
click at [404, 9] on button "Cambiar a organización" at bounding box center [404, 10] width 79 height 20
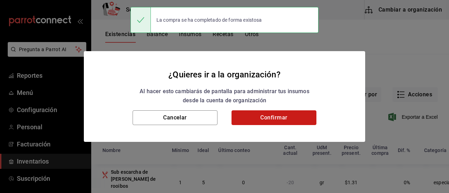
click at [265, 118] on button "Confirmar" at bounding box center [274, 118] width 85 height 15
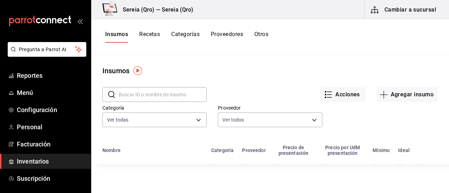
click at [142, 94] on input "text" at bounding box center [163, 95] width 88 height 14
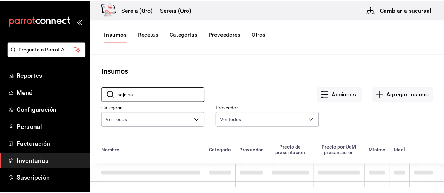
scroll to position [35, 0]
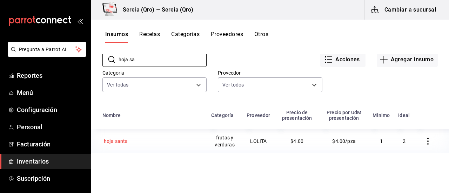
type input "hoja sa"
click at [123, 140] on div "hoja santa" at bounding box center [116, 141] width 24 height 7
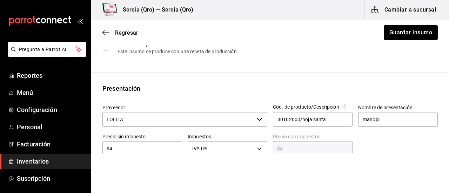
scroll to position [140, 0]
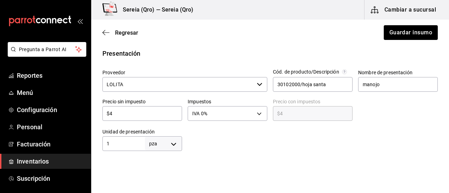
drag, startPoint x: 118, startPoint y: 81, endPoint x: 127, endPoint y: 85, distance: 9.8
click at [120, 83] on input "LOLITA" at bounding box center [179, 84] width 152 height 15
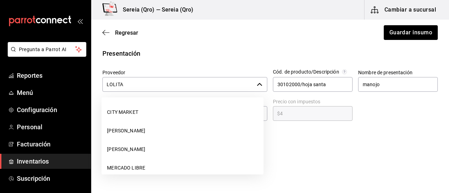
scroll to position [64, 0]
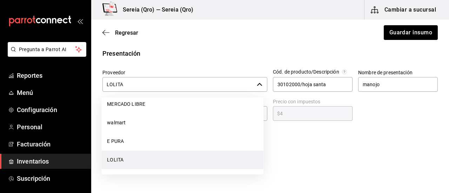
drag, startPoint x: 129, startPoint y: 86, endPoint x: 107, endPoint y: 85, distance: 22.1
click at [107, 85] on input "LOLITA" at bounding box center [179, 84] width 152 height 15
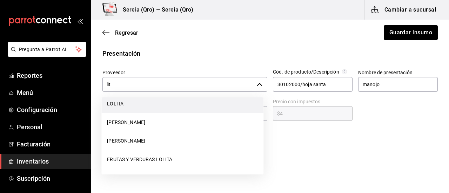
scroll to position [0, 0]
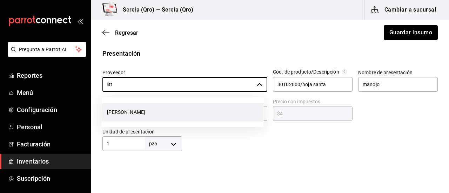
click at [126, 113] on li "[PERSON_NAME]" at bounding box center [182, 112] width 162 height 19
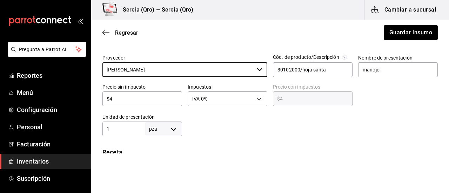
scroll to position [176, 0]
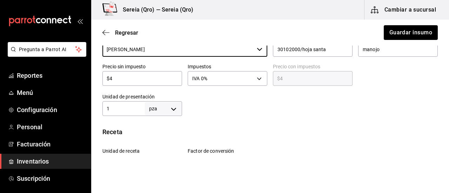
type input "[PERSON_NAME]"
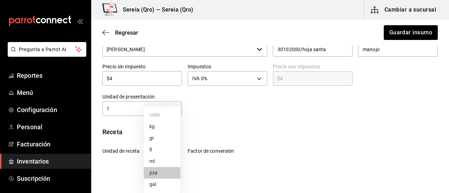
click at [172, 110] on body "Pregunta a Parrot AI Reportes Menú Configuración Personal Facturación Inventari…" at bounding box center [224, 77] width 449 height 154
click at [154, 128] on li "kg" at bounding box center [162, 127] width 37 height 12
type input "KILOGRAM"
type input "1"
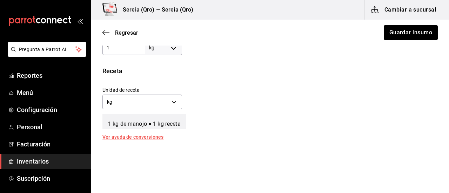
scroll to position [246, 0]
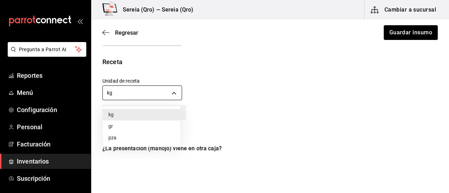
click at [172, 93] on body "Pregunta a Parrot AI Reportes Menú Configuración Personal Facturación Inventari…" at bounding box center [224, 77] width 449 height 154
click at [119, 127] on li "gr" at bounding box center [142, 127] width 78 height 12
type input "GRAM"
type input "1,000"
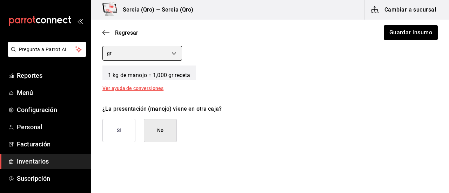
scroll to position [316, 0]
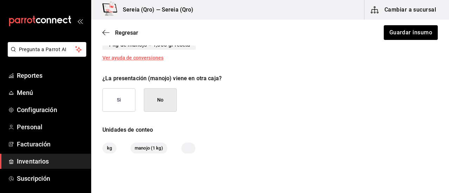
click at [167, 108] on button "No" at bounding box center [160, 100] width 33 height 24
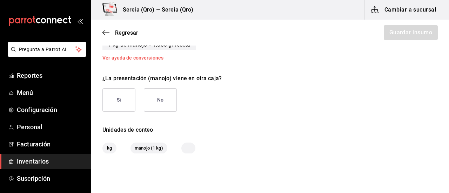
click at [164, 102] on button "No" at bounding box center [160, 100] width 33 height 24
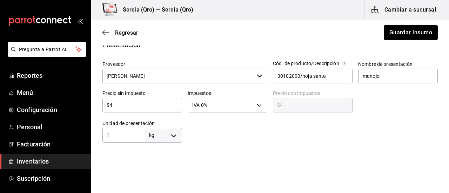
scroll to position [146, 0]
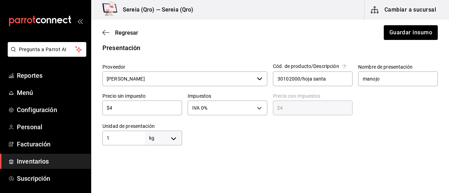
drag, startPoint x: 113, startPoint y: 108, endPoint x: 103, endPoint y: 108, distance: 9.8
click at [103, 108] on input "$4" at bounding box center [143, 108] width 80 height 8
type input "$1"
type input "$1.00"
type input "$17"
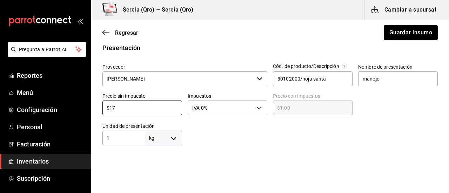
type input "$17.00"
type input "$172"
type input "$172.00"
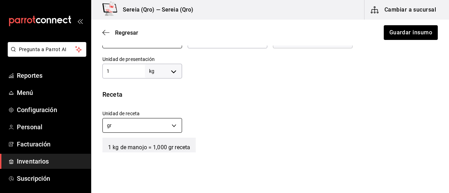
scroll to position [216, 0]
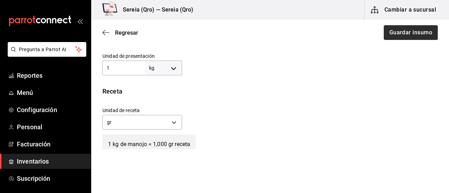
type input "$172"
click at [394, 34] on button "Guardar insumo" at bounding box center [410, 32] width 55 height 15
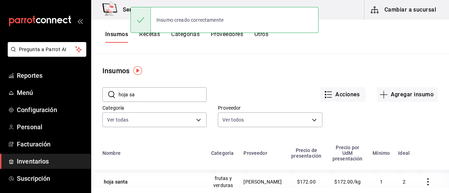
click at [386, 14] on button "Cambiar a sucursal" at bounding box center [404, 10] width 79 height 20
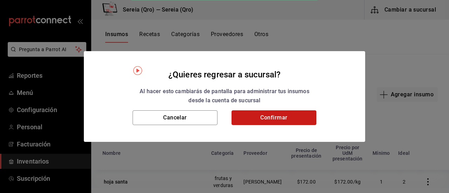
click at [289, 118] on button "Confirmar" at bounding box center [274, 118] width 85 height 15
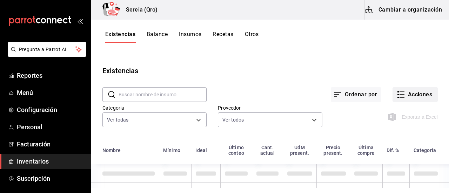
click at [399, 93] on icon "button" at bounding box center [401, 95] width 8 height 8
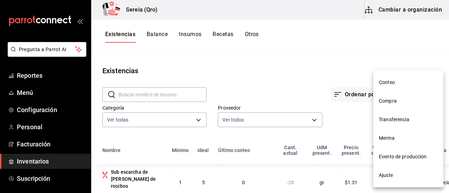
click at [389, 102] on span "Compra" at bounding box center [408, 101] width 59 height 7
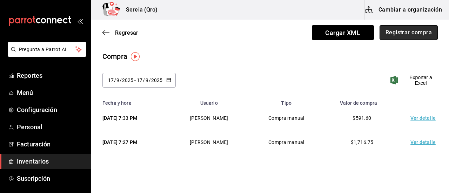
click at [392, 32] on button "Registrar compra" at bounding box center [409, 32] width 58 height 15
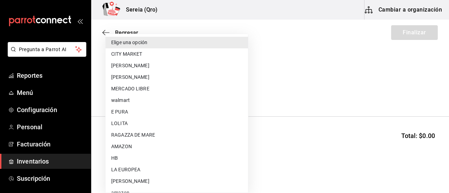
click at [219, 92] on body "Pregunta a Parrot AI Reportes Menú Configuración Personal Facturación Inventari…" at bounding box center [224, 77] width 449 height 154
click at [132, 179] on li "[PERSON_NAME]" at bounding box center [177, 182] width 143 height 12
type input "bacd41a0-ae29-4eb1-8bd2-51cfa52d2401"
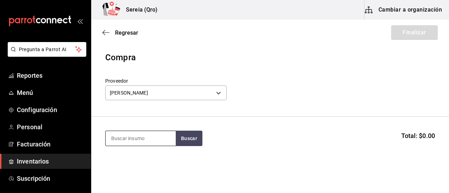
click at [126, 144] on input at bounding box center [141, 138] width 70 height 15
type input "hoja s"
click at [186, 135] on button "Buscar" at bounding box center [189, 138] width 27 height 15
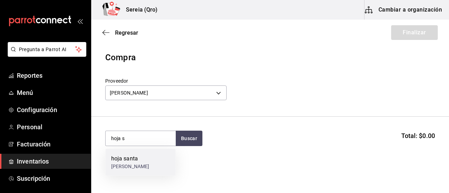
click at [124, 159] on div "hoja santa" at bounding box center [130, 159] width 38 height 8
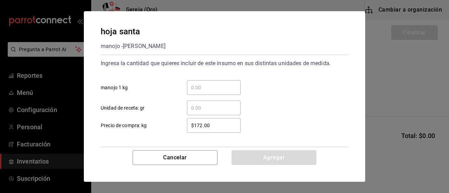
drag, startPoint x: 194, startPoint y: 88, endPoint x: 206, endPoint y: 88, distance: 11.9
click at [194, 88] on input "​ manojo 1 kg" at bounding box center [214, 88] width 54 height 8
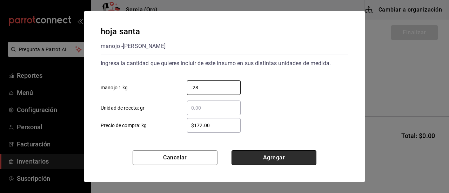
type input "0.28"
click at [267, 162] on button "Agregar" at bounding box center [274, 158] width 85 height 15
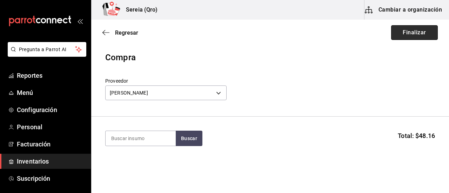
click at [399, 37] on button "Finalizar" at bounding box center [414, 32] width 47 height 15
